Goal: Entertainment & Leisure: Browse casually

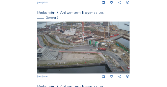
scroll to position [270, 0]
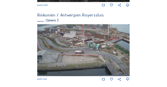
scroll to position [265, 0]
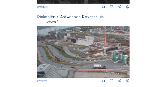
drag, startPoint x: 52, startPoint y: 42, endPoint x: 117, endPoint y: 64, distance: 68.8
click at [119, 63] on img at bounding box center [83, 52] width 92 height 52
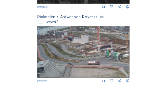
drag, startPoint x: 45, startPoint y: 37, endPoint x: 81, endPoint y: 48, distance: 37.3
click at [81, 48] on img at bounding box center [83, 52] width 92 height 52
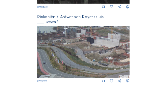
drag, startPoint x: 44, startPoint y: 40, endPoint x: 73, endPoint y: 45, distance: 29.8
click at [74, 45] on img at bounding box center [83, 52] width 92 height 52
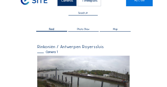
scroll to position [0, 0]
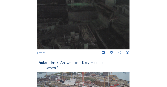
scroll to position [272, 0]
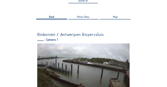
scroll to position [53, 0]
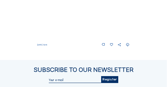
scroll to position [362, 0]
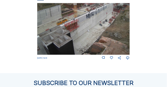
drag, startPoint x: 93, startPoint y: 53, endPoint x: 106, endPoint y: 33, distance: 23.6
click at [106, 33] on img at bounding box center [83, 29] width 92 height 52
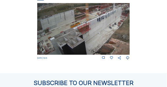
drag, startPoint x: 90, startPoint y: 51, endPoint x: 130, endPoint y: 42, distance: 40.2
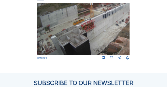
drag, startPoint x: 95, startPoint y: 37, endPoint x: 113, endPoint y: 41, distance: 18.4
click at [110, 16] on img at bounding box center [83, 29] width 92 height 52
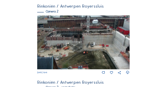
scroll to position [118, 0]
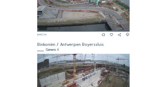
scroll to position [344, 0]
